Goal: Task Accomplishment & Management: Use online tool/utility

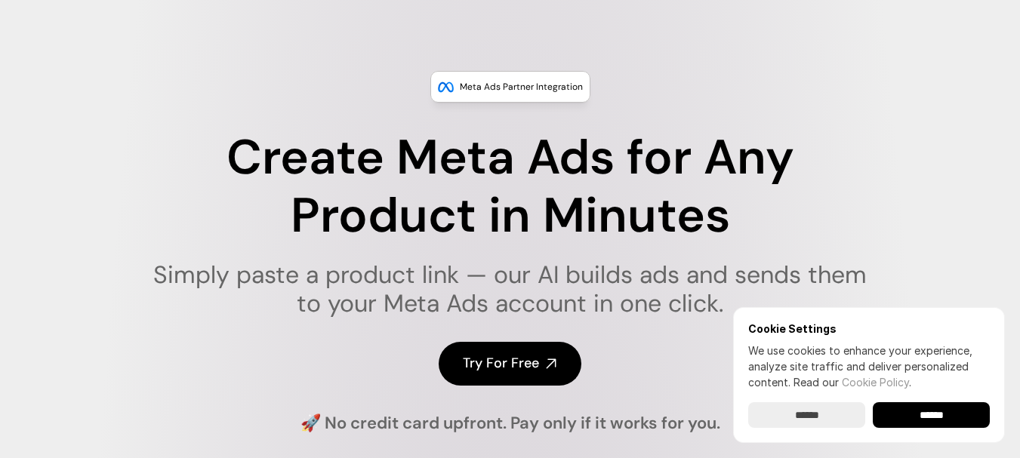
scroll to position [76, 0]
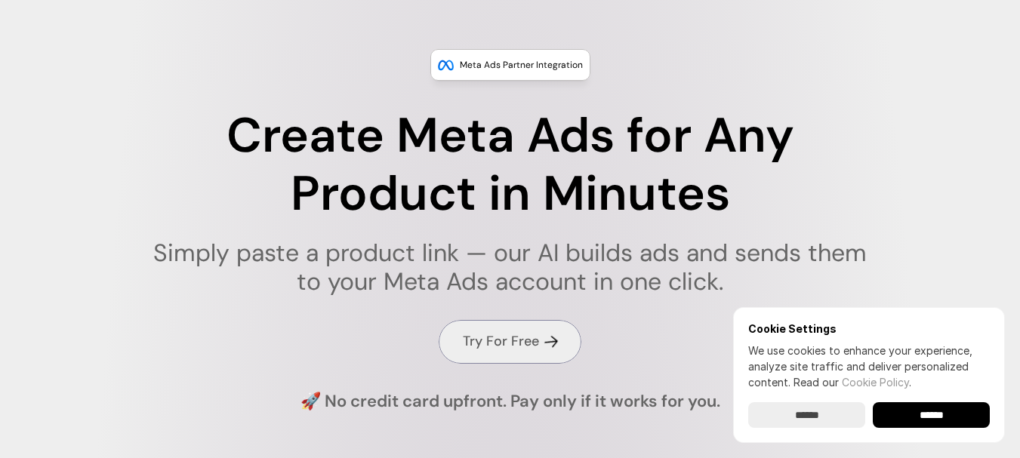
click at [533, 331] on link "Try For Free" at bounding box center [510, 341] width 143 height 43
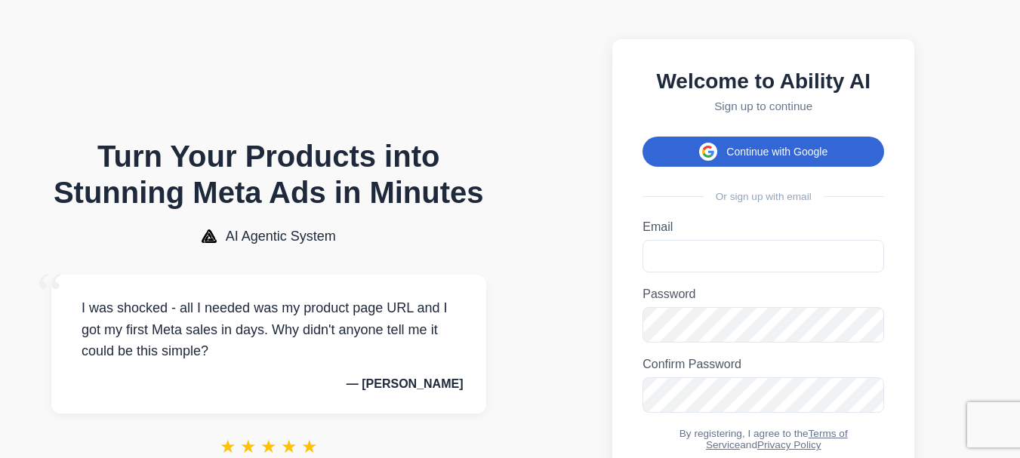
click at [692, 167] on button "Continue with Google" at bounding box center [764, 152] width 242 height 30
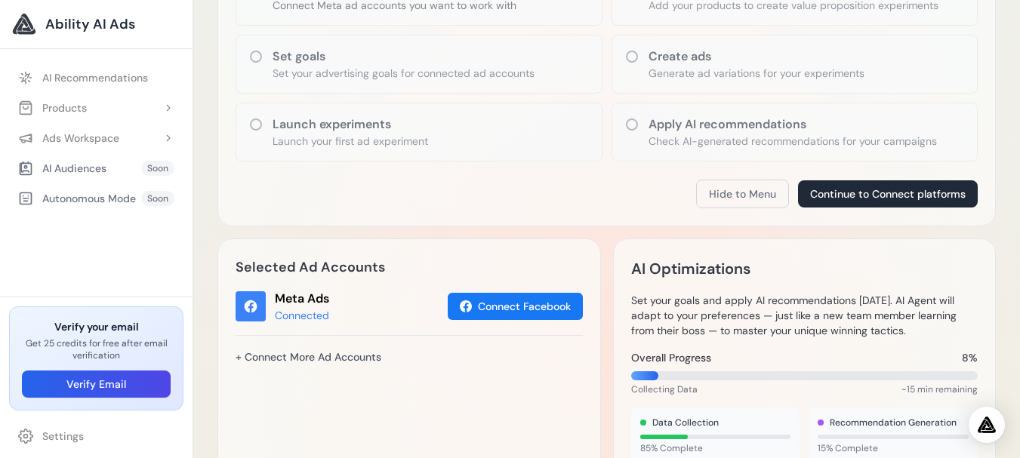
scroll to position [378, 0]
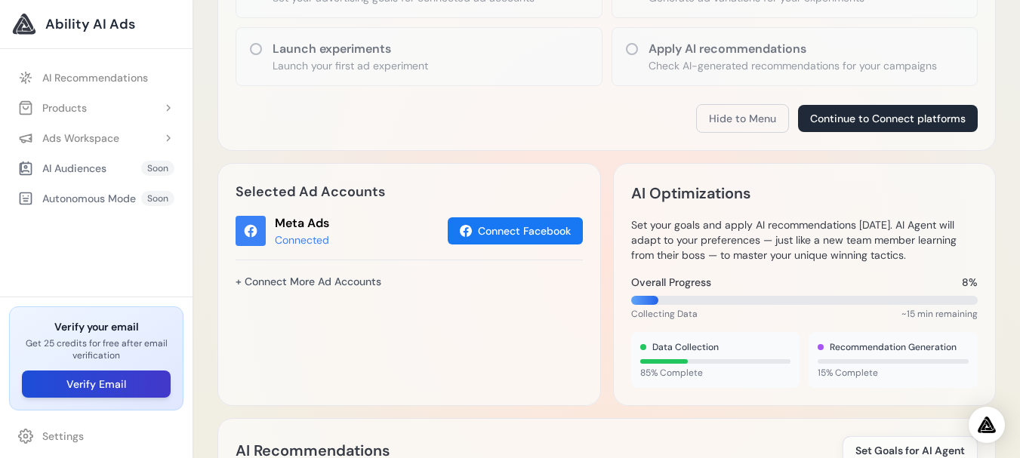
click at [118, 381] on button "Verify Email" at bounding box center [96, 384] width 149 height 27
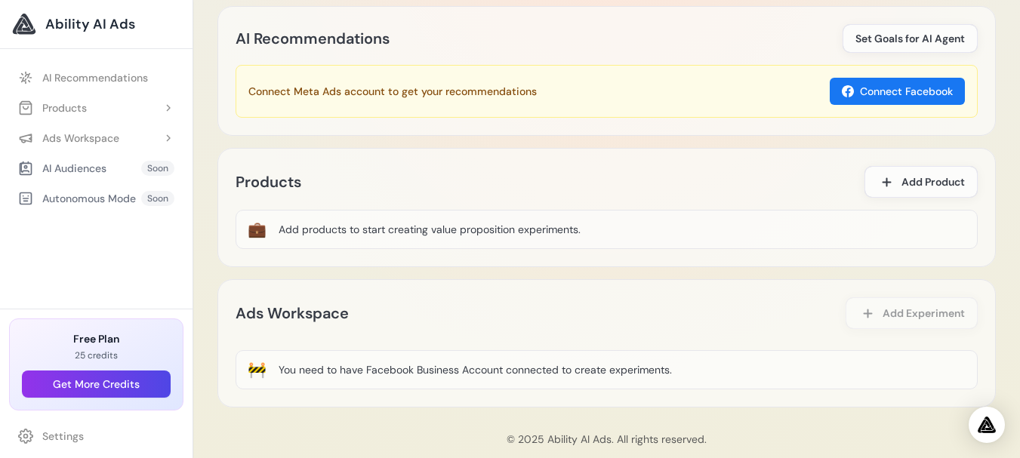
scroll to position [815, 0]
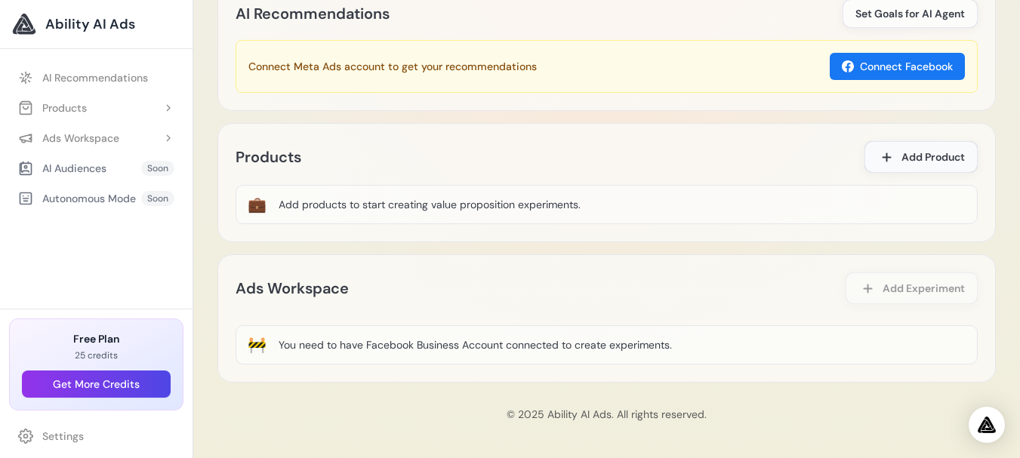
click at [890, 163] on icon at bounding box center [886, 157] width 13 height 13
click at [884, 162] on icon at bounding box center [886, 157] width 13 height 13
click at [887, 163] on icon at bounding box center [886, 157] width 13 height 13
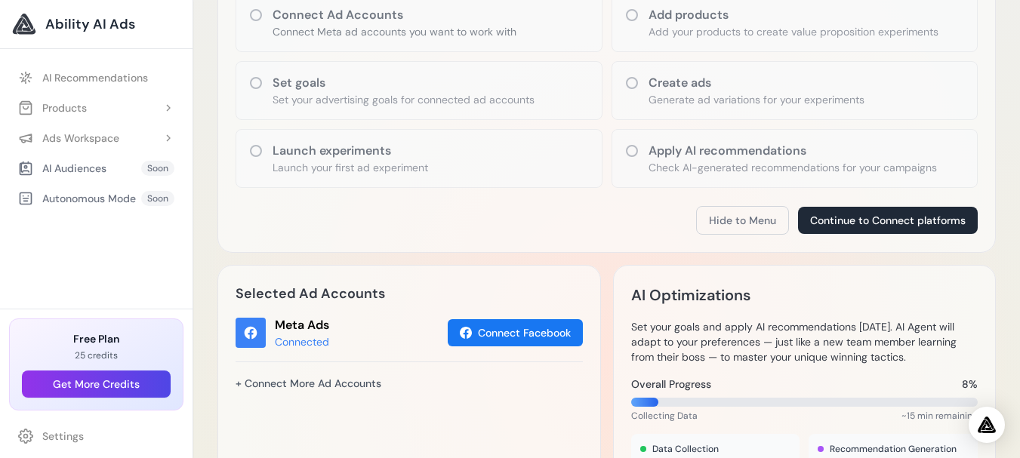
scroll to position [135, 0]
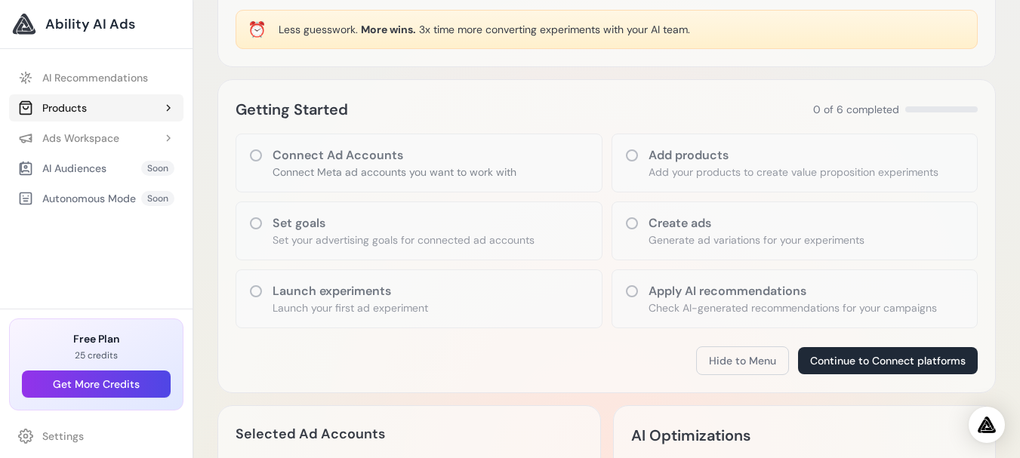
click at [69, 106] on div "Products" at bounding box center [52, 107] width 69 height 15
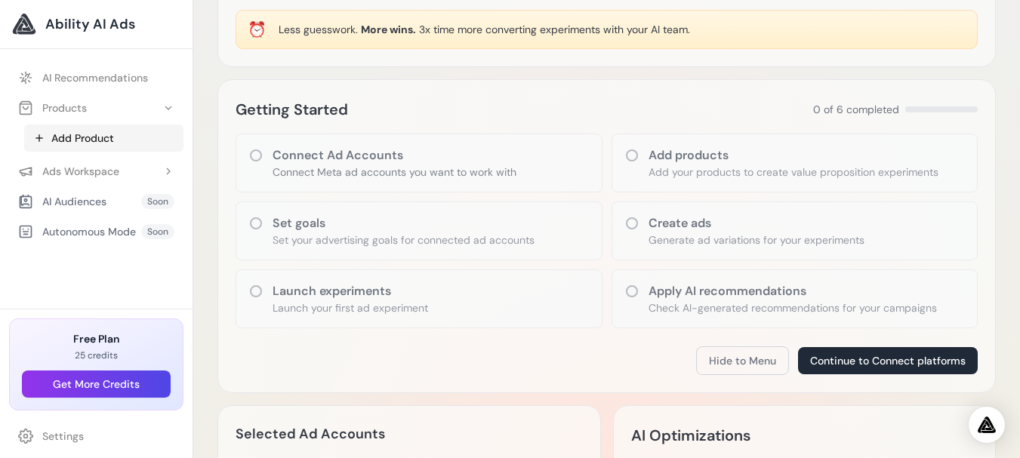
click at [87, 137] on link "Add Product" at bounding box center [103, 138] width 159 height 27
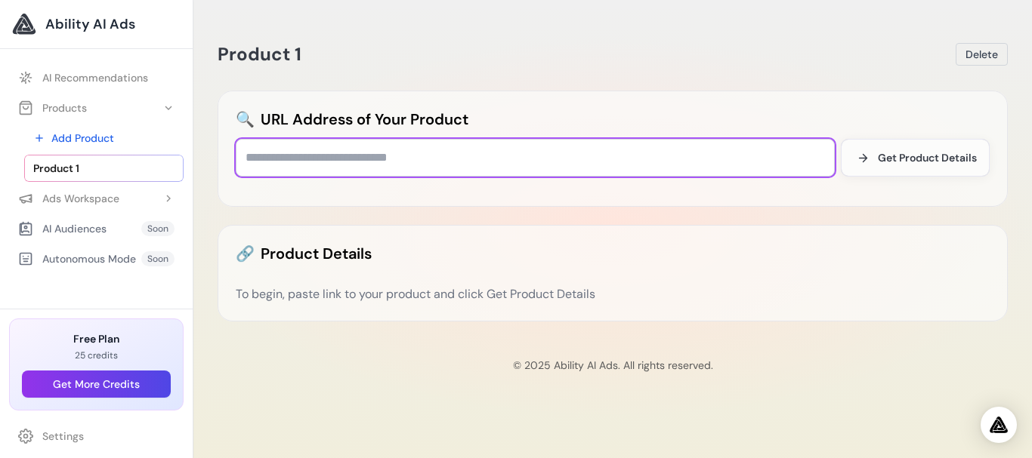
click at [467, 168] on input "text" at bounding box center [535, 158] width 599 height 38
paste input "**********"
type input "**********"
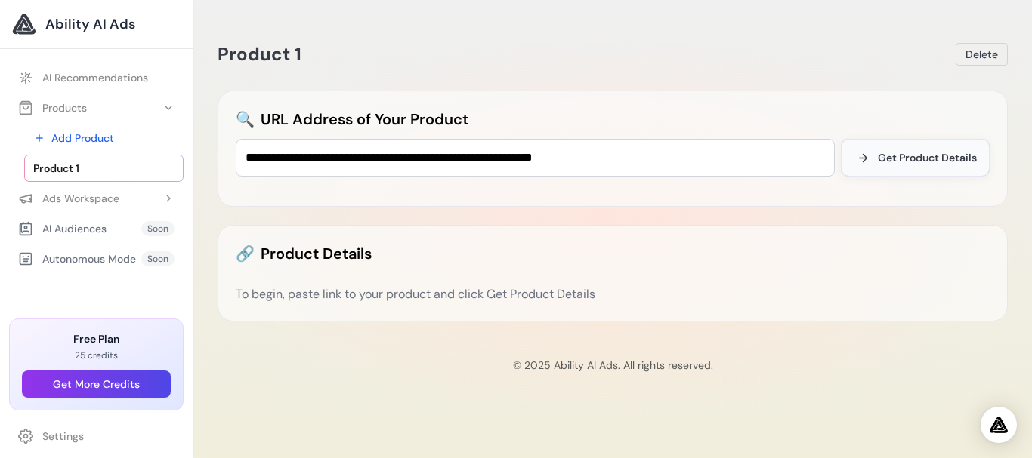
click at [870, 162] on span at bounding box center [862, 158] width 18 height 18
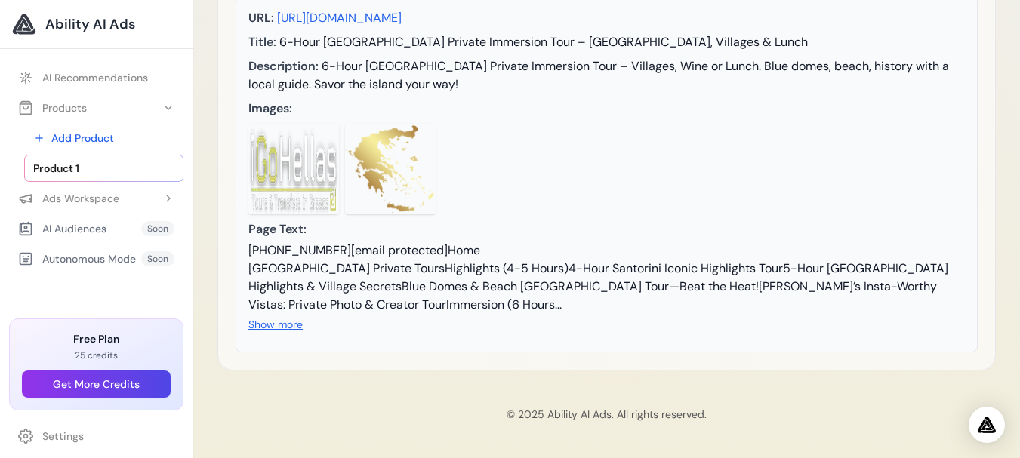
scroll to position [335, 0]
click at [288, 326] on button "Show more" at bounding box center [275, 324] width 54 height 15
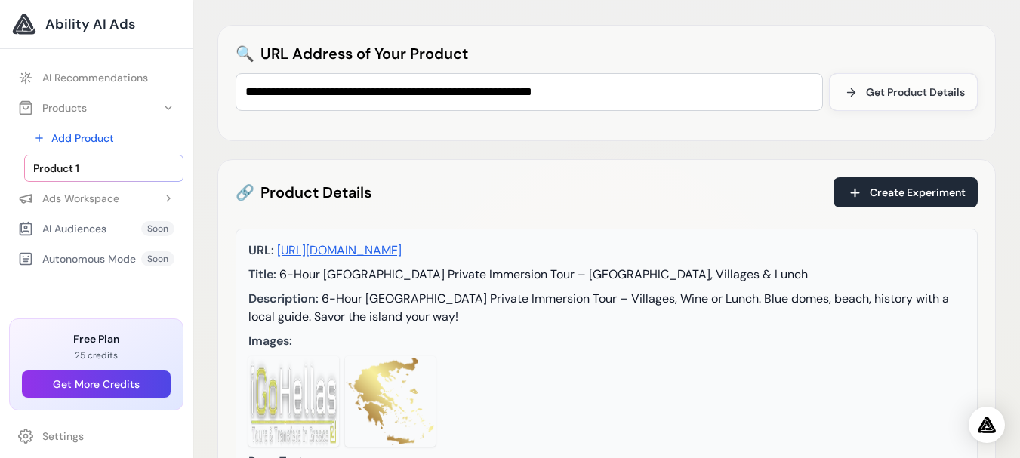
scroll to position [0, 0]
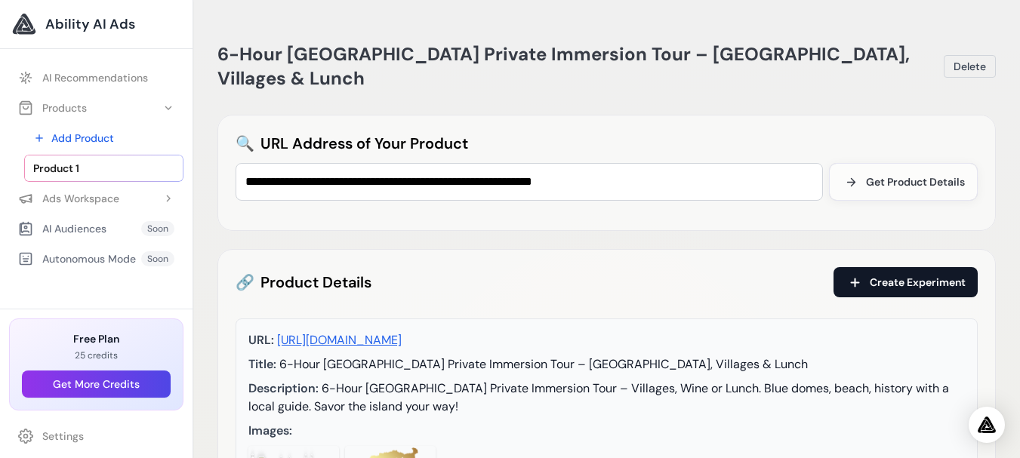
click at [952, 275] on span "Create Experiment" at bounding box center [918, 282] width 96 height 15
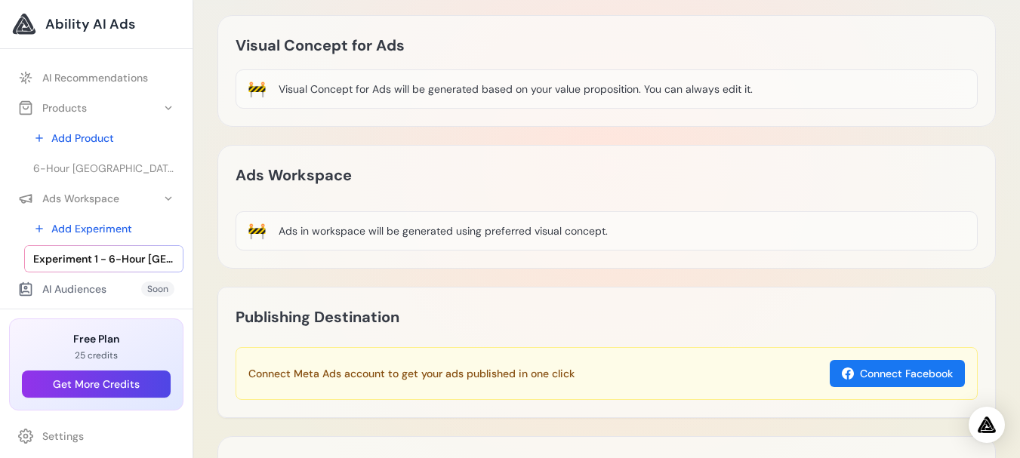
scroll to position [378, 0]
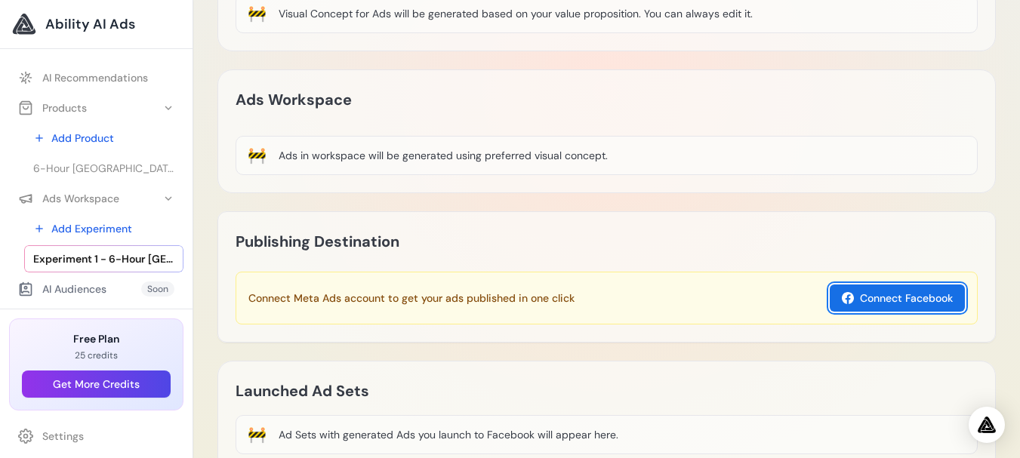
click at [918, 285] on button "Connect Facebook" at bounding box center [897, 298] width 135 height 27
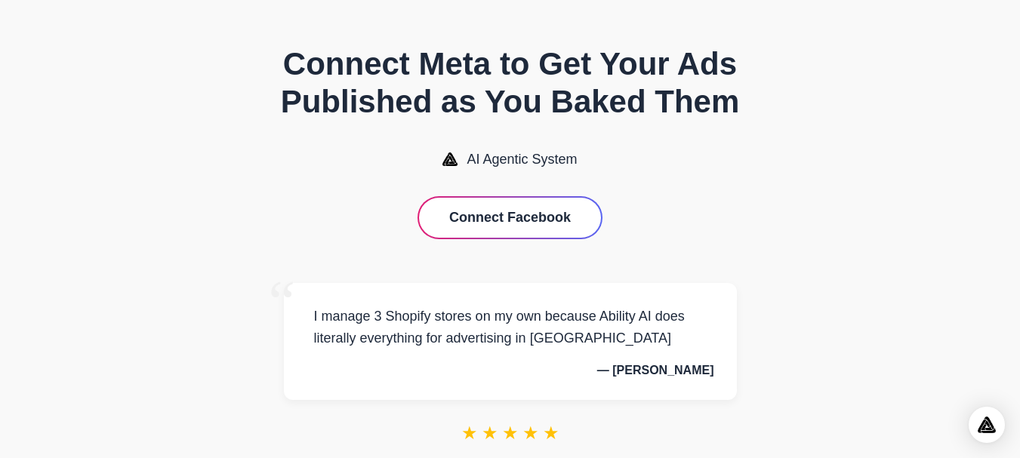
scroll to position [63, 0]
